Goal: Information Seeking & Learning: Find specific fact

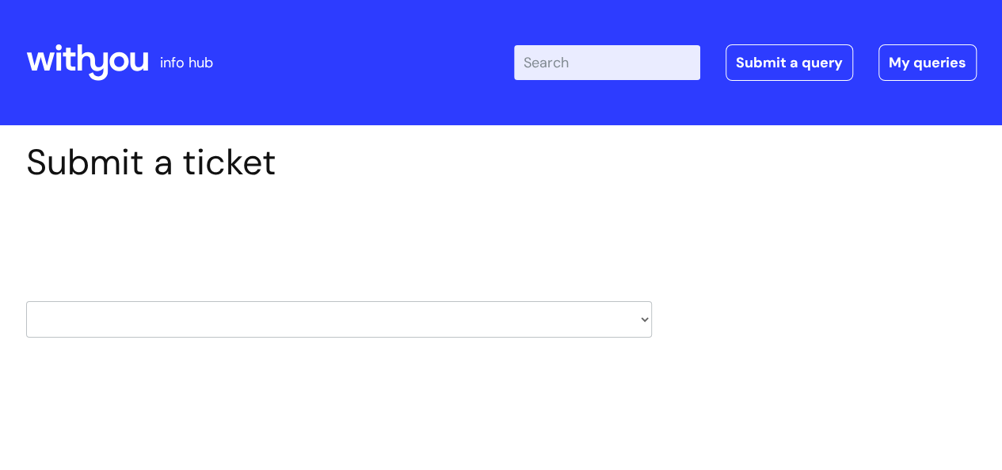
click at [574, 52] on input "Enter your search term here..." at bounding box center [607, 62] width 186 height 35
click at [593, 74] on input "Enter your search term here..." at bounding box center [607, 62] width 186 height 35
type input "claiming expenses"
click button "Search" at bounding box center [0, 0] width 0 height 0
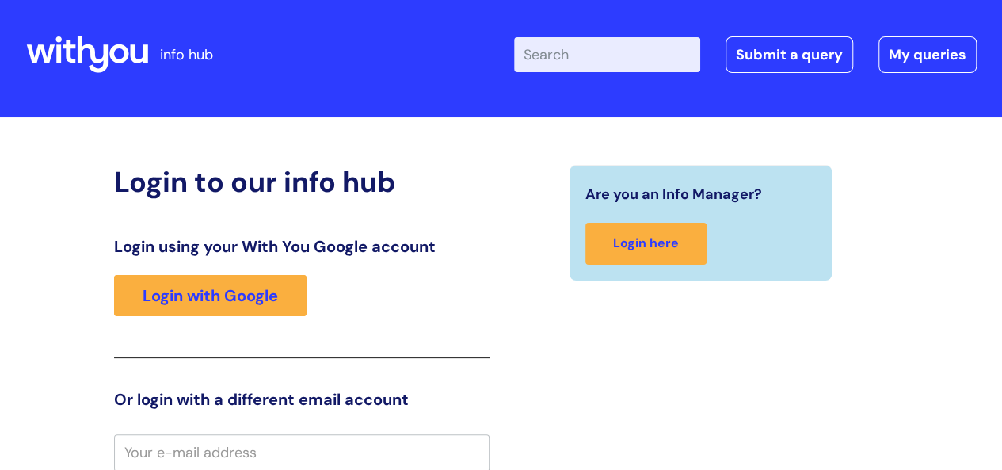
scroll to position [8, 0]
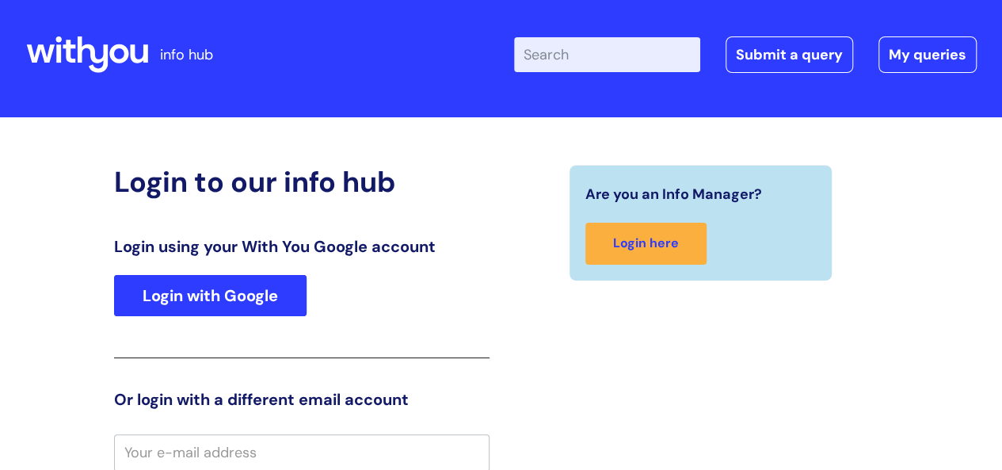
type input "C.Fairman"
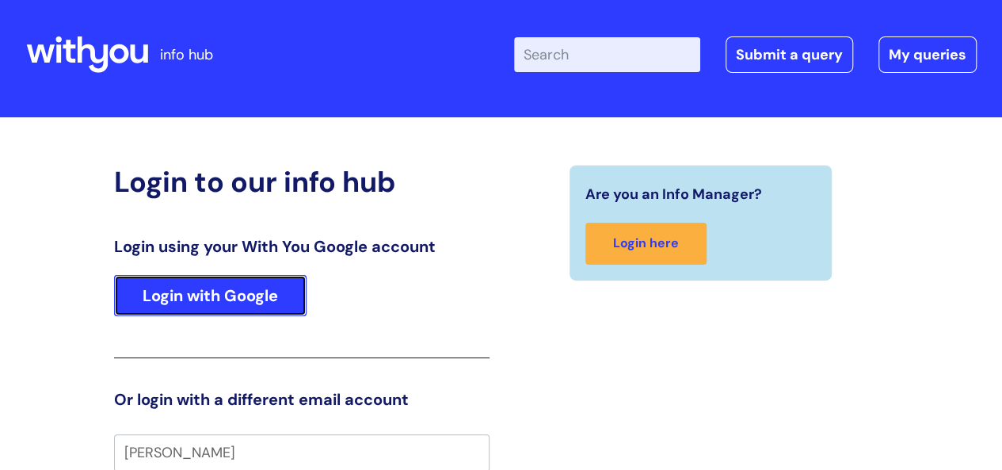
click at [252, 300] on link "Login with Google" at bounding box center [210, 295] width 193 height 41
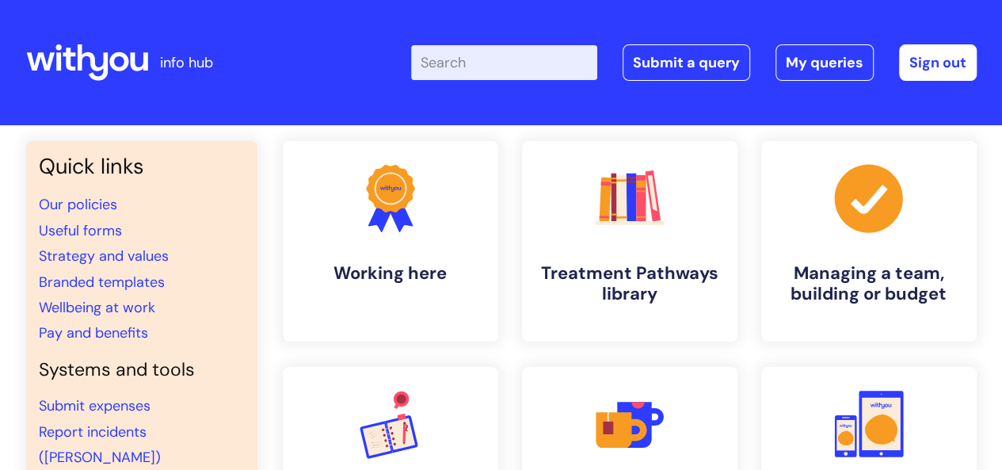
click at [485, 77] on input "Enter your search term here..." at bounding box center [504, 62] width 186 height 35
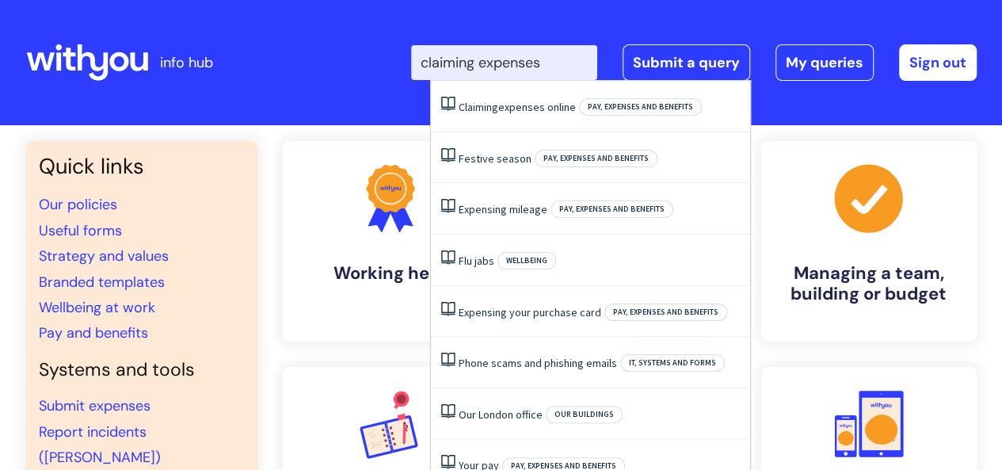
type input "claiming expenses"
click button "Search" at bounding box center [0, 0] width 0 height 0
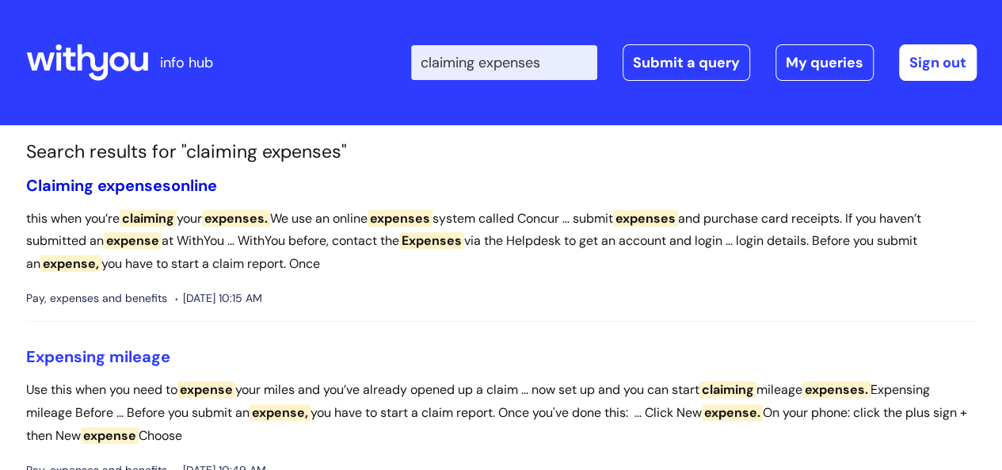
click at [157, 179] on span "expenses" at bounding box center [134, 185] width 74 height 21
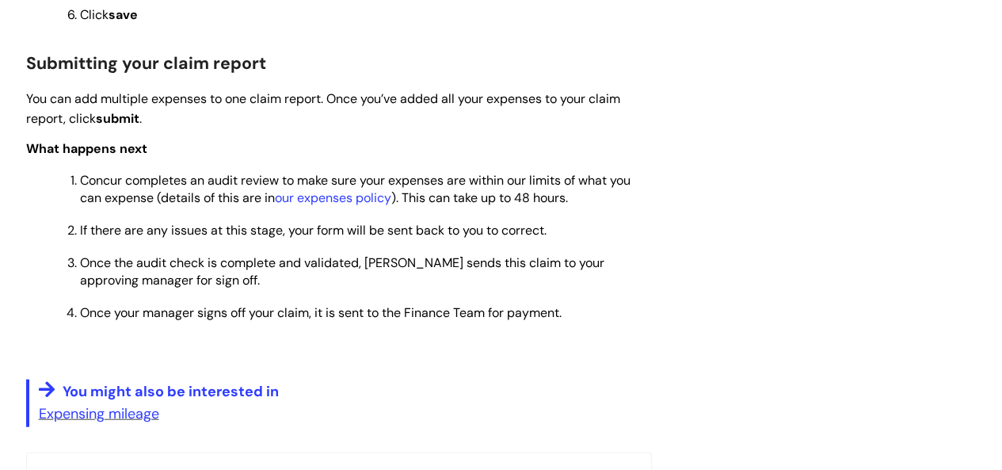
scroll to position [1663, 0]
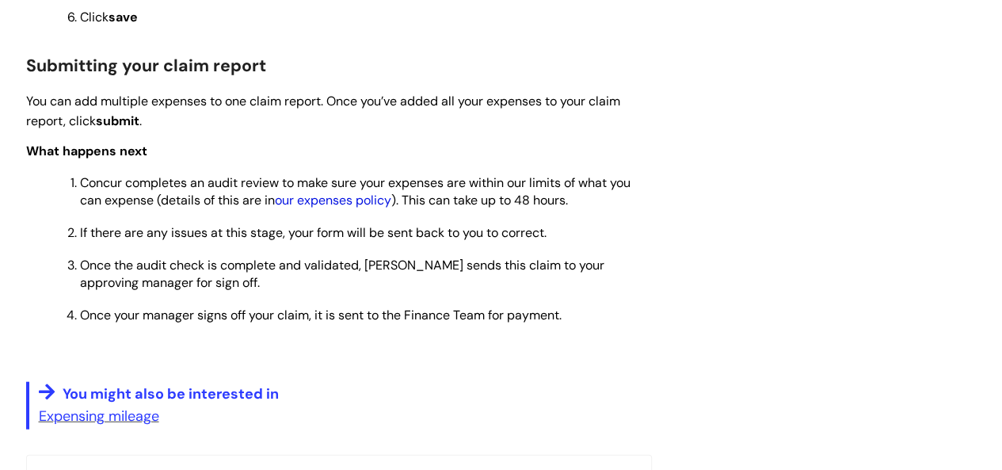
click at [323, 202] on link "our expenses policy" at bounding box center [333, 200] width 116 height 17
